Goal: Transaction & Acquisition: Purchase product/service

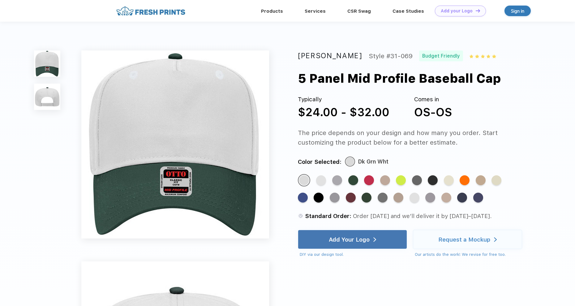
click at [51, 99] on img at bounding box center [47, 97] width 27 height 27
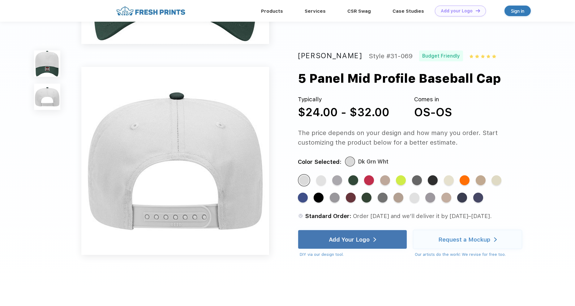
scroll to position [197, 0]
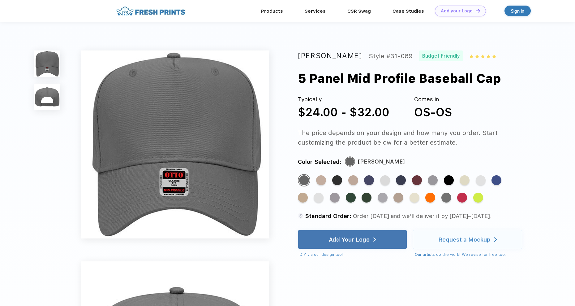
click at [46, 95] on img at bounding box center [47, 97] width 27 height 27
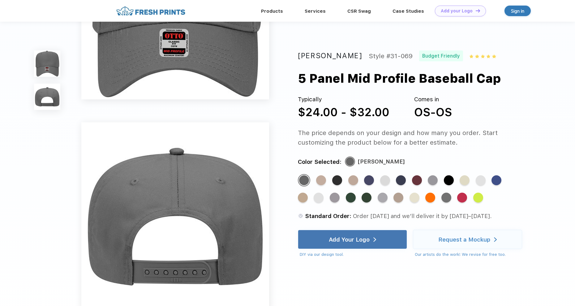
scroll to position [197, 0]
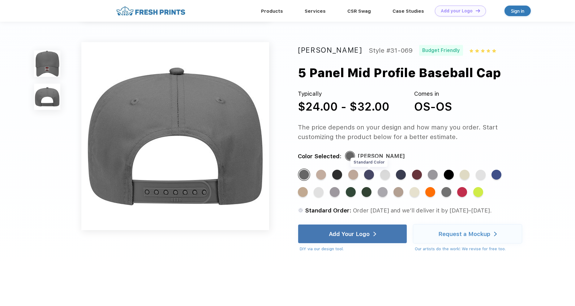
click at [371, 175] on div "Standard Color" at bounding box center [369, 174] width 10 height 10
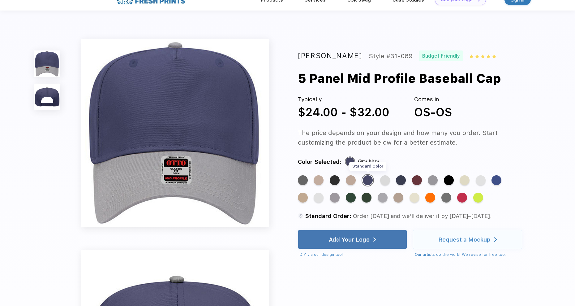
scroll to position [0, 0]
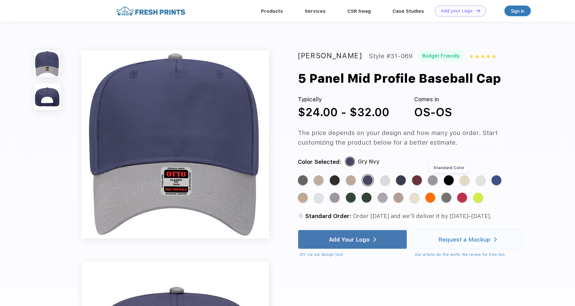
click at [448, 181] on div "Standard Color" at bounding box center [449, 180] width 10 height 10
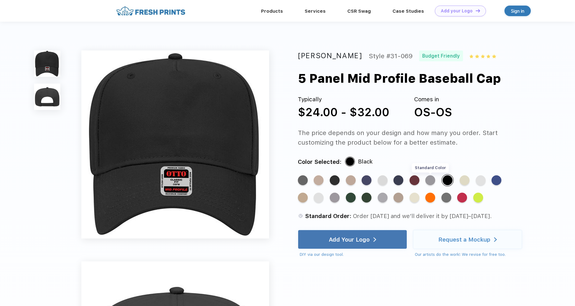
click at [429, 180] on div "Standard Color" at bounding box center [430, 180] width 10 height 10
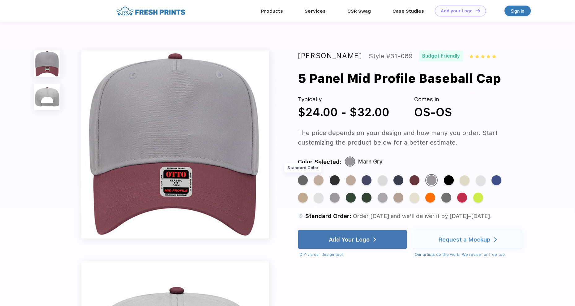
click at [302, 181] on div "Standard Color" at bounding box center [303, 180] width 10 height 10
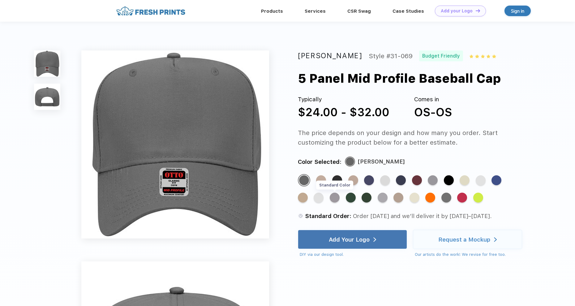
click at [334, 199] on div "Standard Color" at bounding box center [335, 197] width 10 height 10
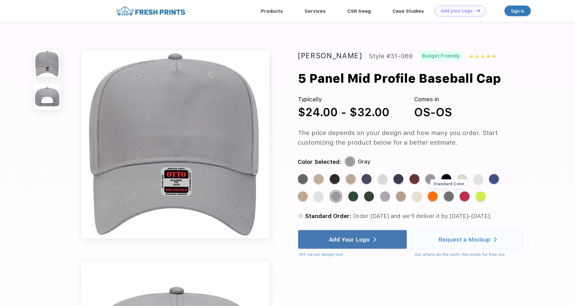
click at [444, 195] on div "Standard Color" at bounding box center [449, 196] width 10 height 10
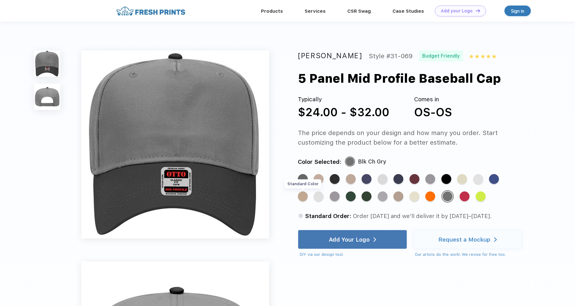
click at [308, 191] on div "Standard Color" at bounding box center [303, 196] width 10 height 10
